Goal: Find specific page/section: Find specific page/section

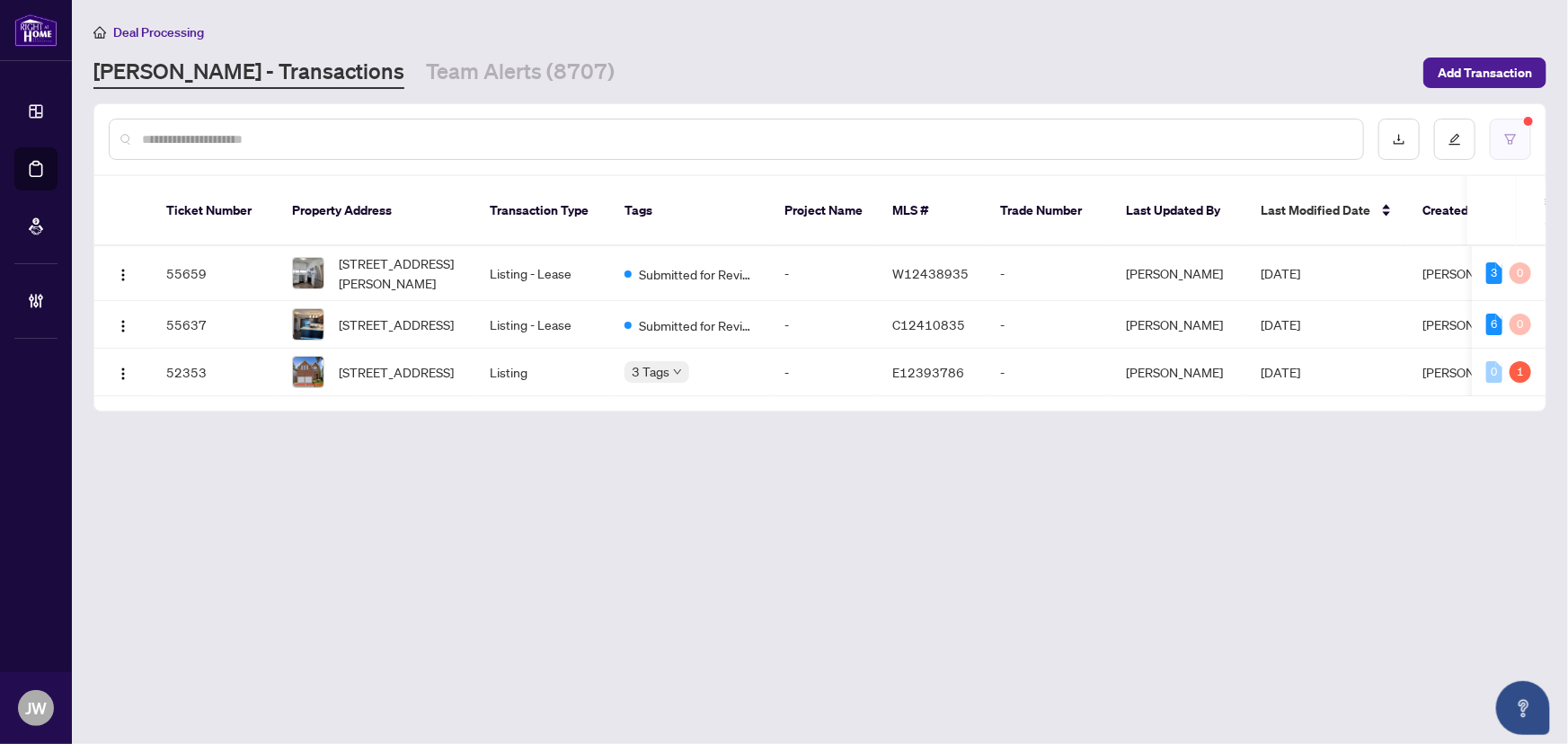
click at [1516, 141] on icon "filter" at bounding box center [1510, 139] width 13 height 13
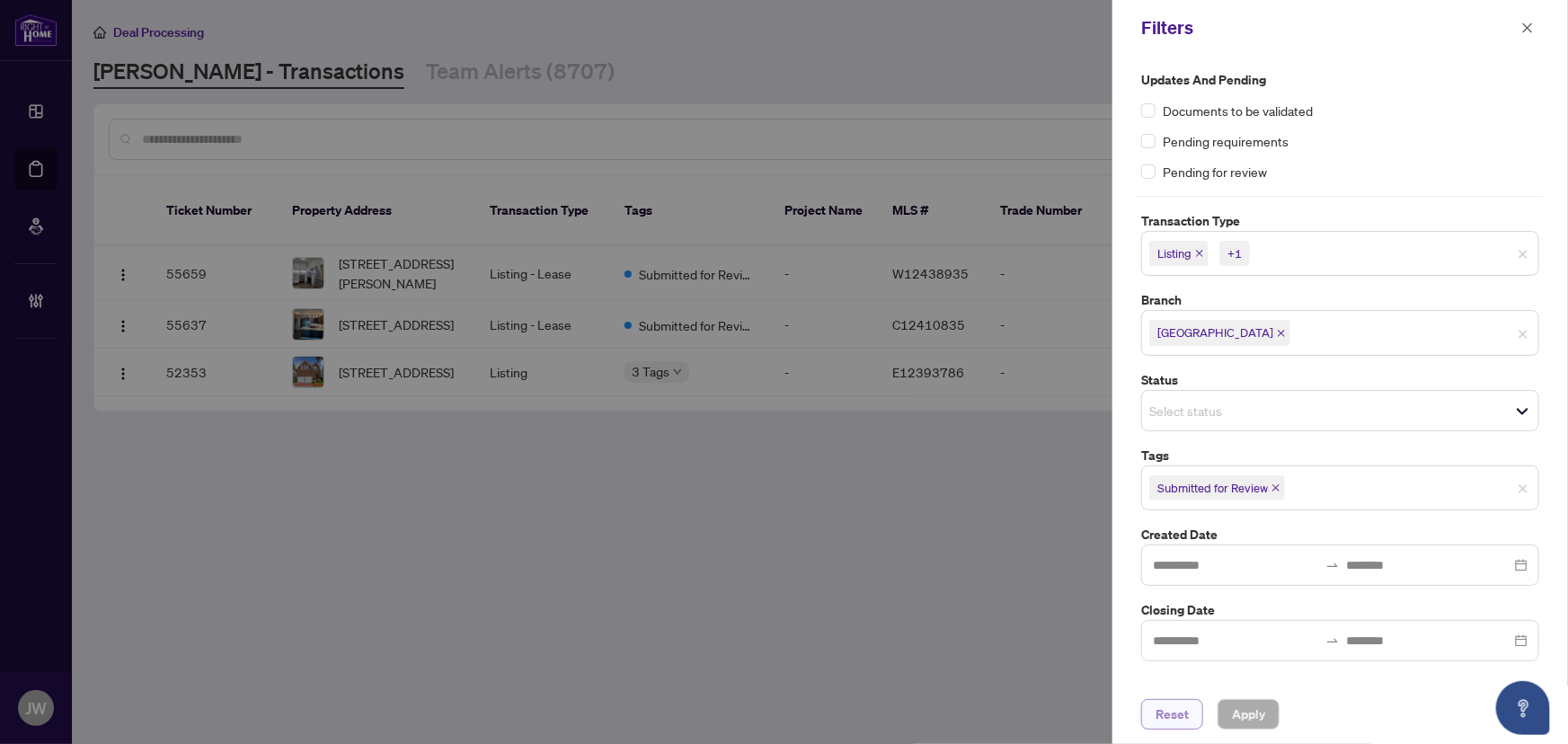
click at [1175, 715] on span "Reset" at bounding box center [1171, 714] width 33 height 29
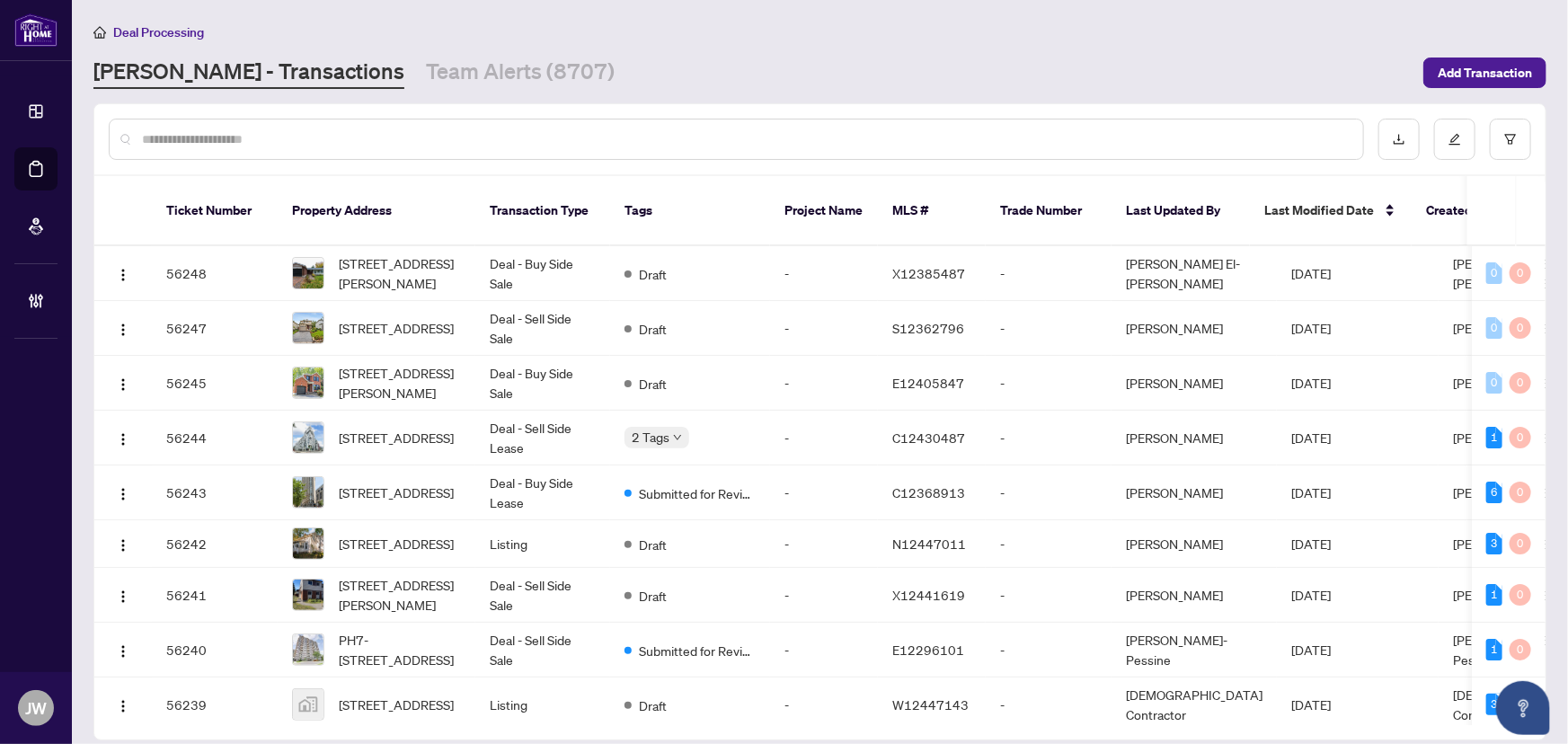
click at [183, 148] on input "text" at bounding box center [745, 140] width 1207 height 20
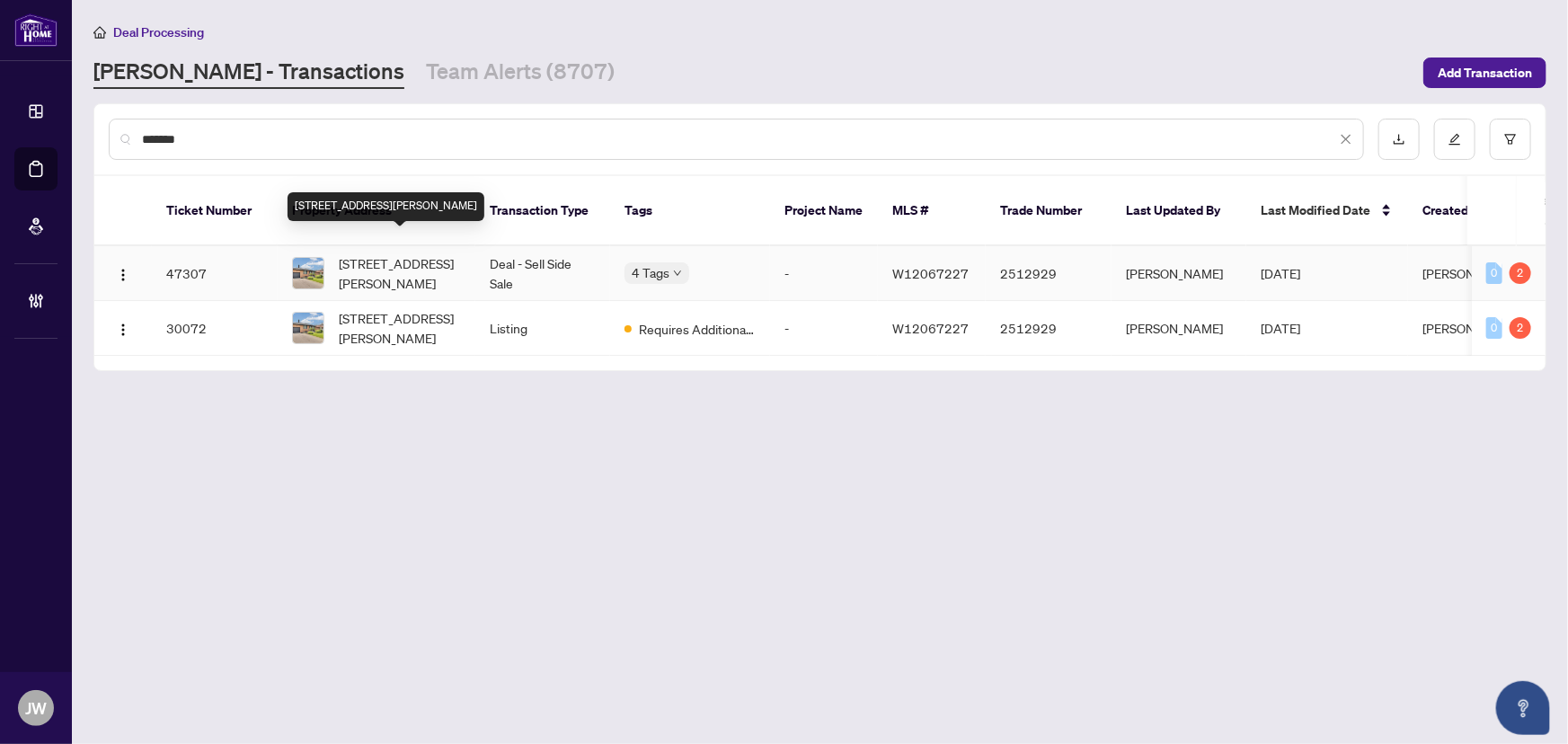
type input "*******"
click at [420, 254] on span "[STREET_ADDRESS][PERSON_NAME]" at bounding box center [400, 273] width 122 height 40
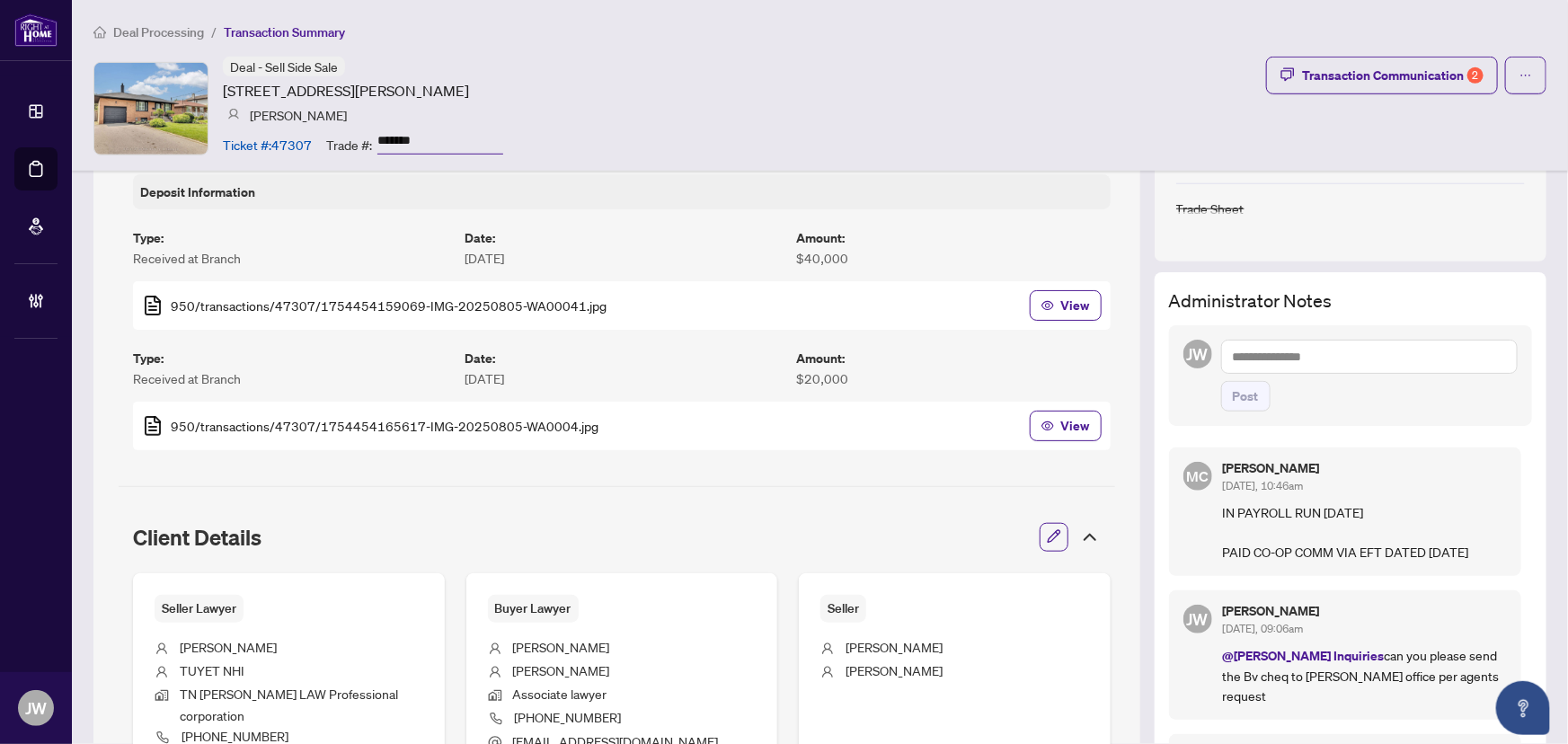
scroll to position [571, 0]
